Goal: Find specific page/section: Find specific page/section

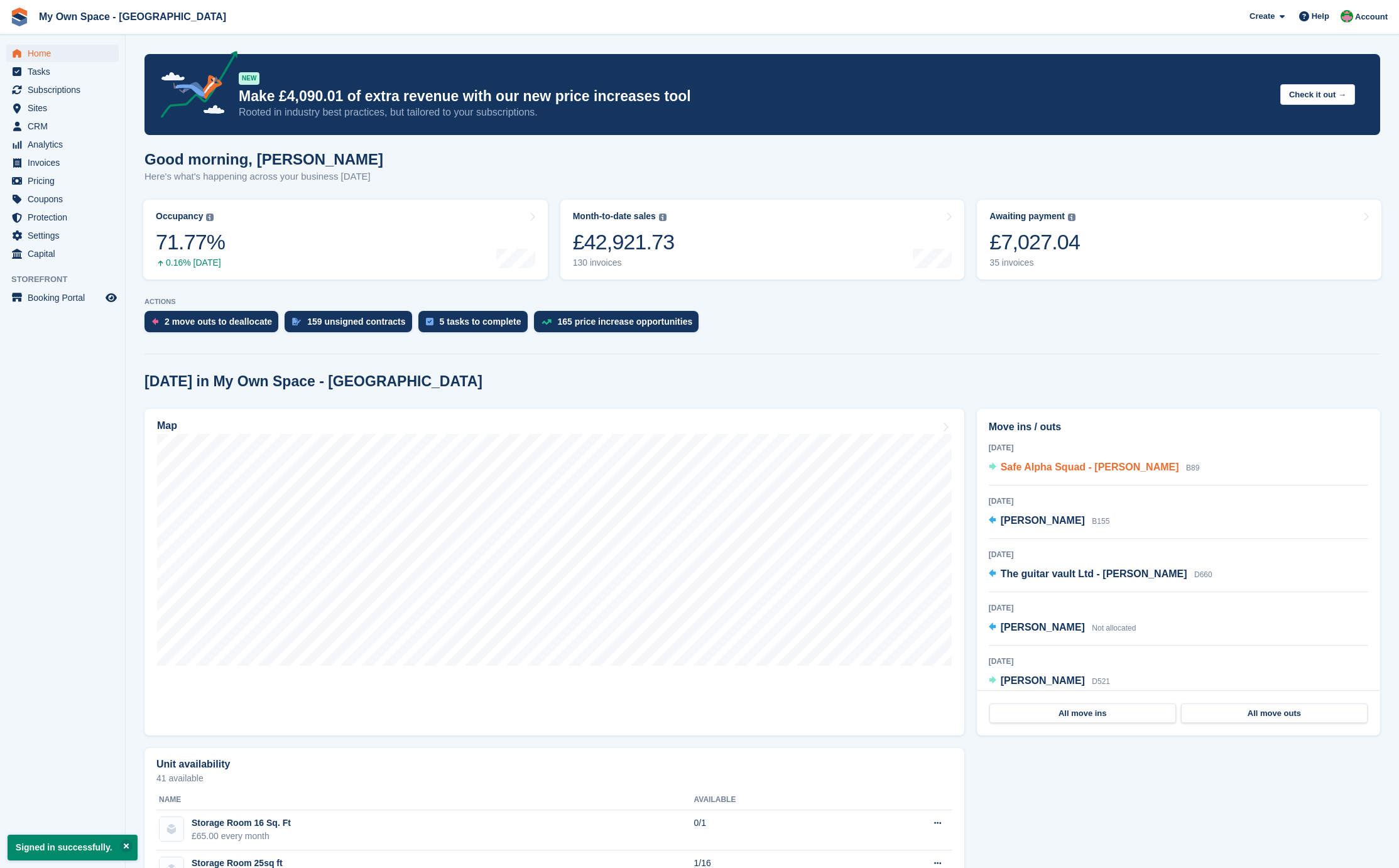
click at [1022, 471] on span "Safe Alpha Squad - [PERSON_NAME]" at bounding box center [1090, 466] width 178 height 10
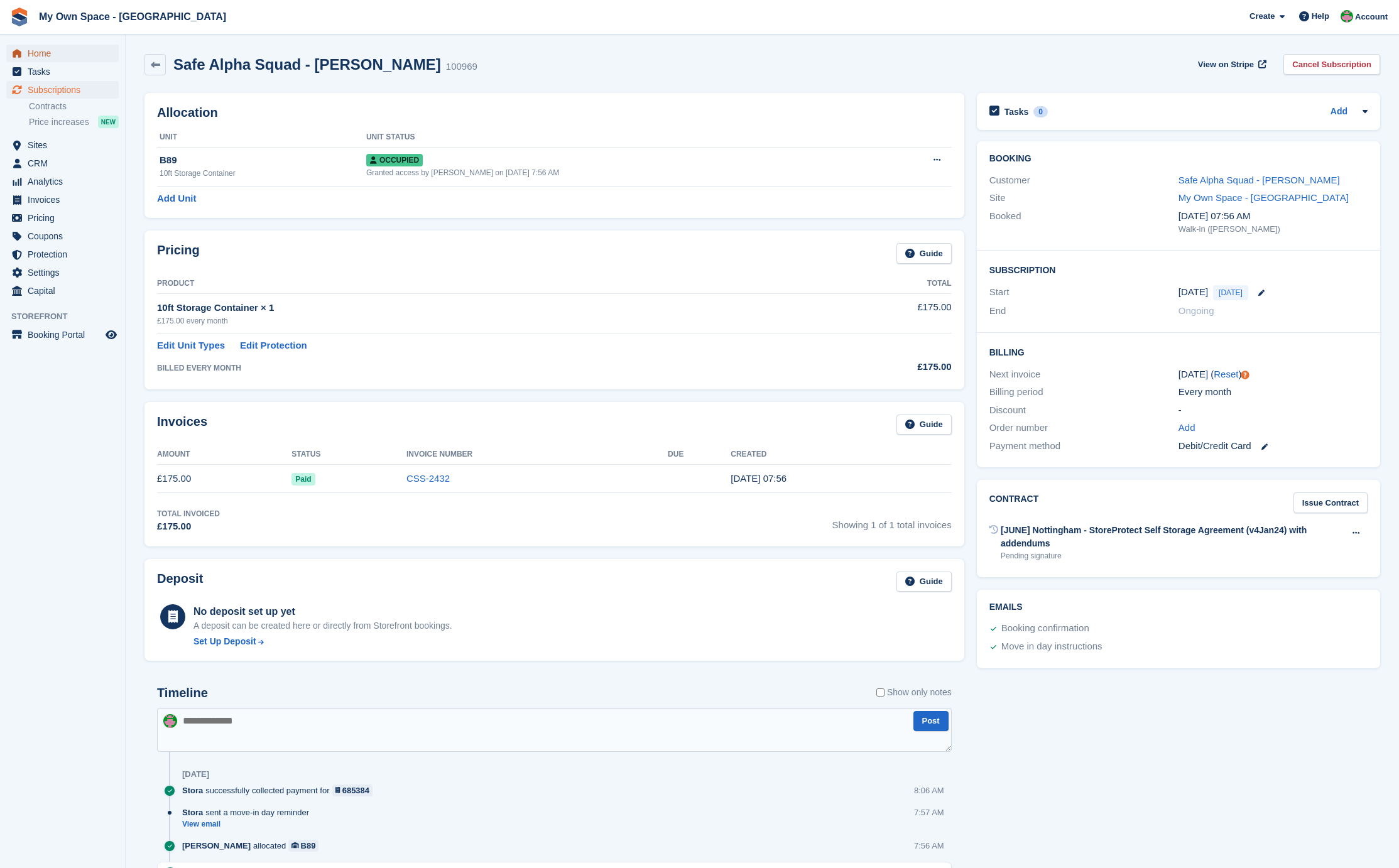
click at [38, 47] on span "Home" at bounding box center [65, 53] width 75 height 17
